Goal: Obtain resource: Download file/media

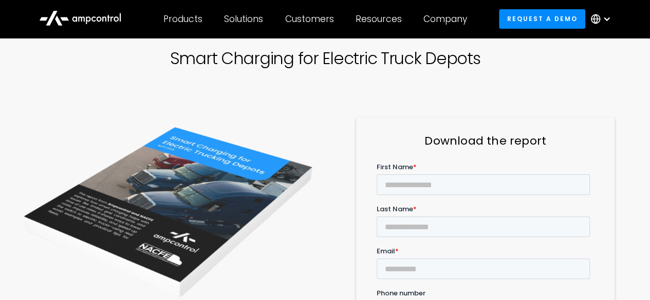
scroll to position [55, 0]
